Goal: Check status: Check status

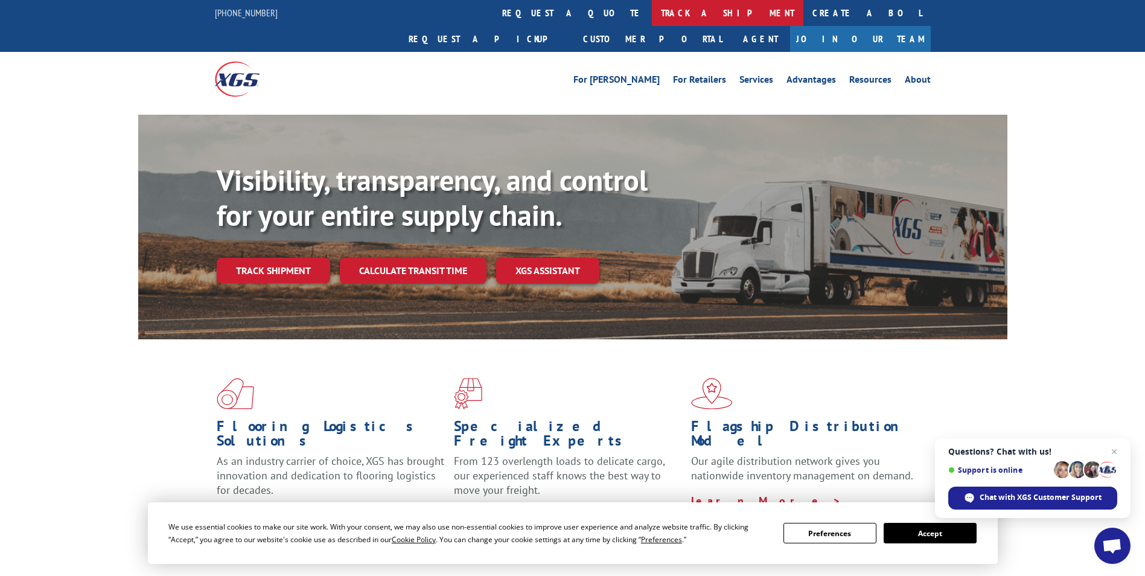
click at [652, 5] on link "track a shipment" at bounding box center [727, 13] width 151 height 26
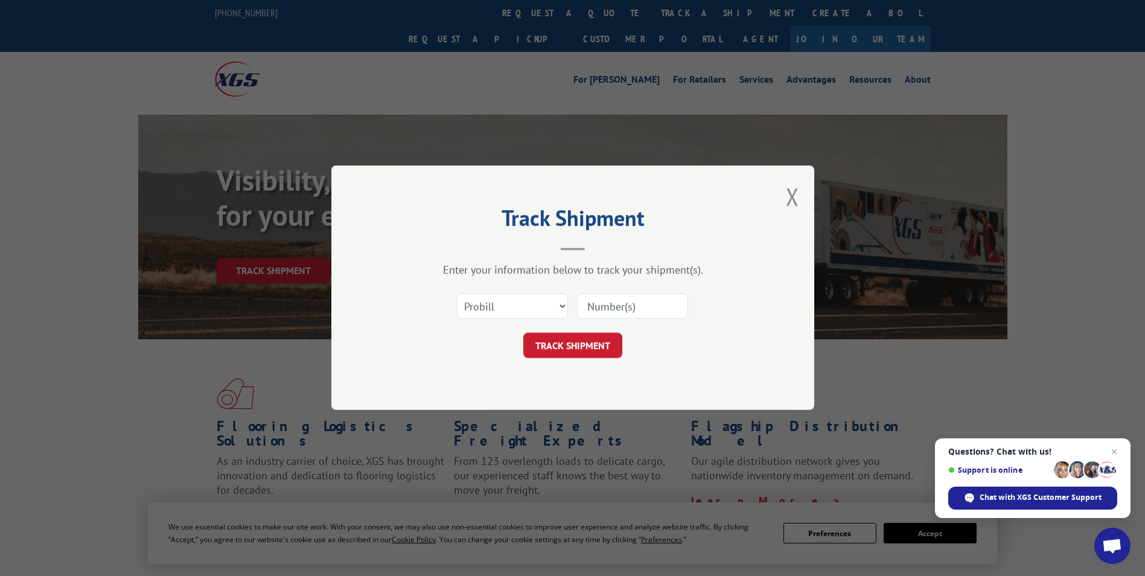
click at [619, 302] on input at bounding box center [632, 306] width 111 height 25
paste input "17336901"
type input "17336901"
click at [585, 348] on button "TRACK SHIPMENT" at bounding box center [572, 345] width 99 height 25
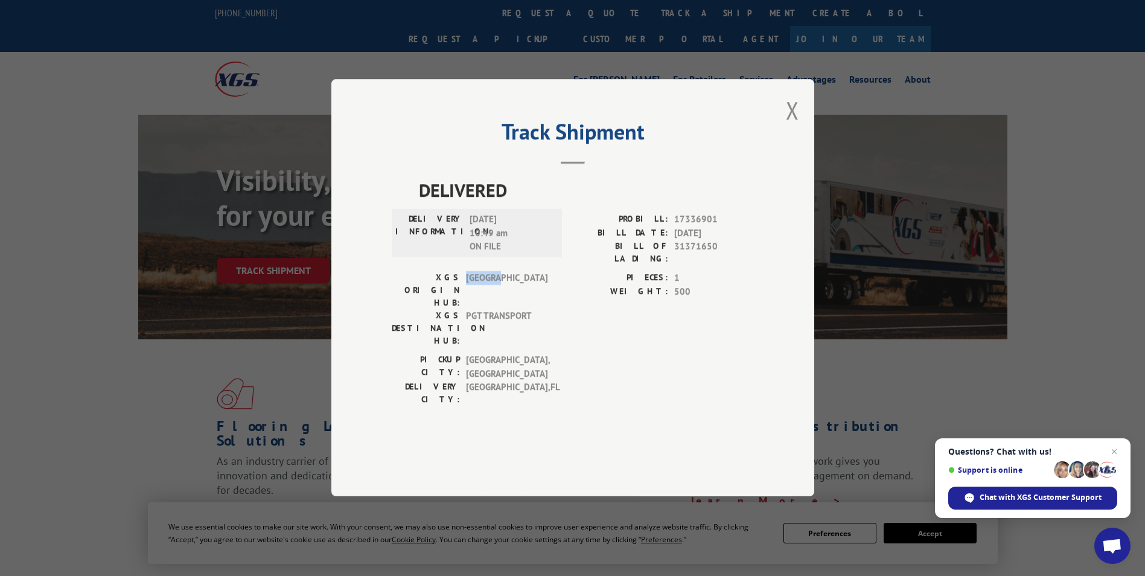
drag, startPoint x: 468, startPoint y: 305, endPoint x: 517, endPoint y: 302, distance: 49.6
click at [517, 302] on span "[GEOGRAPHIC_DATA]" at bounding box center [506, 291] width 81 height 38
copy span "[GEOGRAPHIC_DATA]"
drag, startPoint x: 467, startPoint y: 321, endPoint x: 533, endPoint y: 320, distance: 65.8
click at [533, 320] on span "PGT TRANSPORT" at bounding box center [506, 329] width 81 height 38
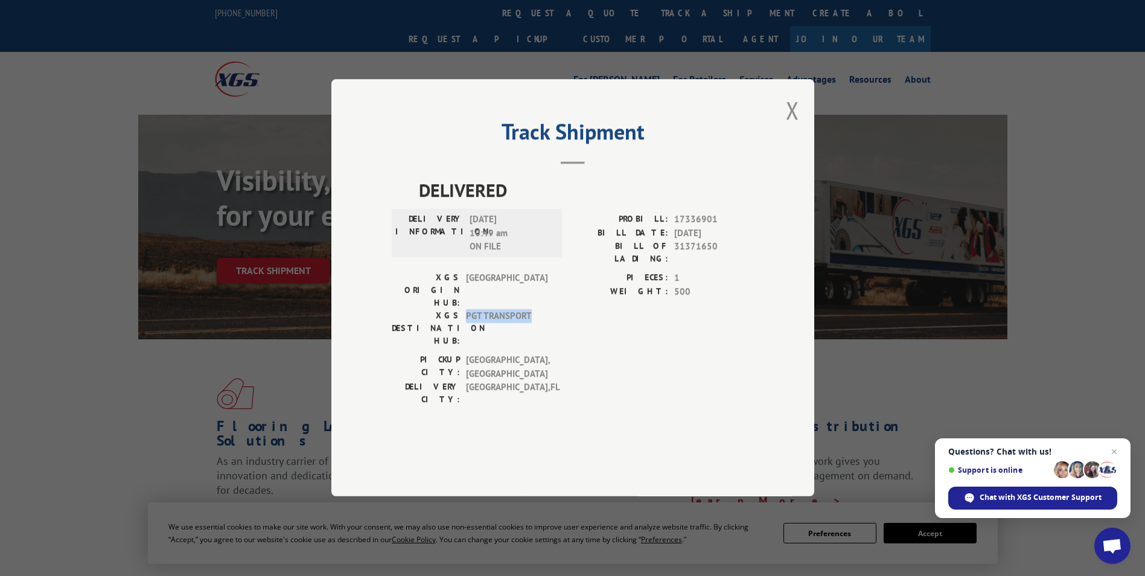
copy span "PGT TRANSPORT"
